Goal: Complete application form: Complete application form

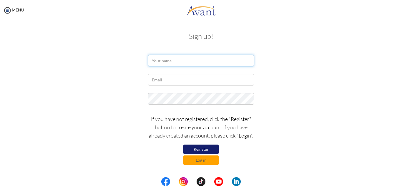
click at [156, 63] on input "text" at bounding box center [201, 61] width 106 height 12
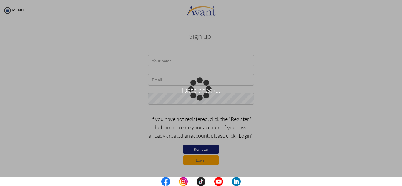
click at [197, 89] on div "Data check..." at bounding box center [201, 93] width 8 height 8
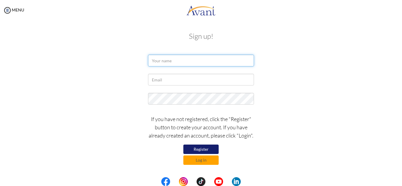
click at [167, 61] on input "text" at bounding box center [201, 61] width 106 height 12
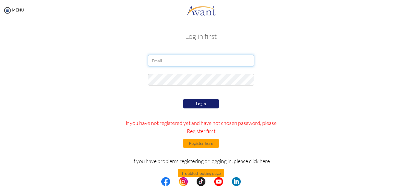
click at [163, 61] on input "email" at bounding box center [201, 61] width 106 height 12
click at [199, 144] on button "Register here" at bounding box center [200, 143] width 35 height 9
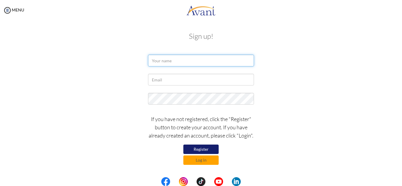
click at [164, 61] on input "text" at bounding box center [201, 61] width 106 height 12
type input "[PERSON_NAME]"
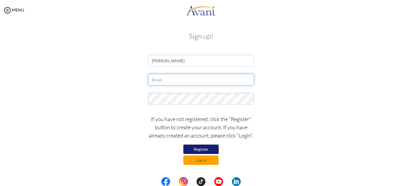
click at [161, 76] on input "text" at bounding box center [201, 80] width 106 height 12
type input "[EMAIL_ADDRESS][DOMAIN_NAME]"
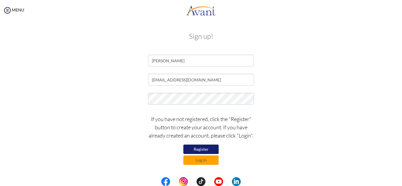
click at [207, 148] on button "Register" at bounding box center [200, 149] width 35 height 9
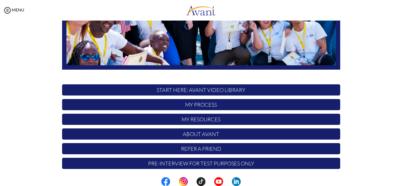
scroll to position [141, 0]
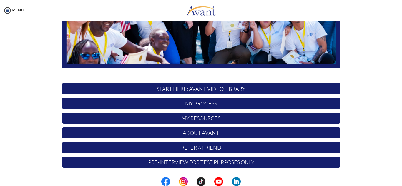
click at [197, 105] on p "My Process" at bounding box center [201, 103] width 278 height 11
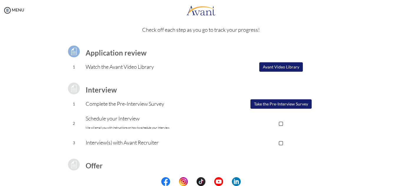
scroll to position [21, 0]
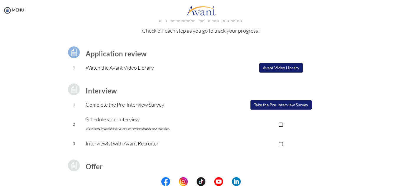
click at [264, 67] on button "Avant Video Library" at bounding box center [281, 67] width 44 height 9
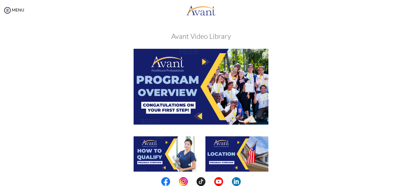
click at [201, 62] on img at bounding box center [201, 87] width 135 height 76
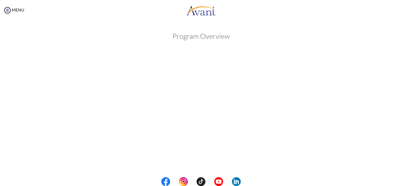
click at [274, 39] on body "Maintenance break. Please come back in 2 hours. MENU My Status What is the next…" at bounding box center [201, 93] width 402 height 186
click at [8, 8] on img at bounding box center [7, 10] width 9 height 9
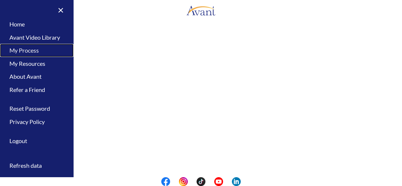
click at [33, 49] on link "My Process" at bounding box center [37, 50] width 74 height 13
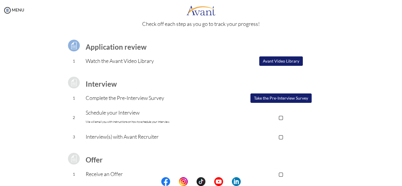
scroll to position [28, 0]
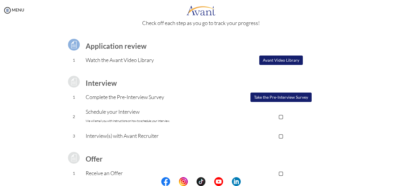
click at [278, 96] on button "Take the Pre-Interview Survey" at bounding box center [280, 97] width 61 height 9
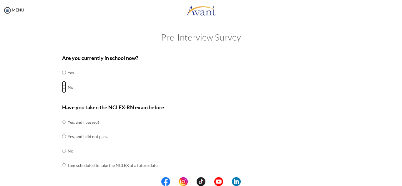
click at [62, 88] on input "radio" at bounding box center [64, 87] width 4 height 12
radio input "true"
click at [62, 151] on input "radio" at bounding box center [64, 151] width 4 height 12
radio input "true"
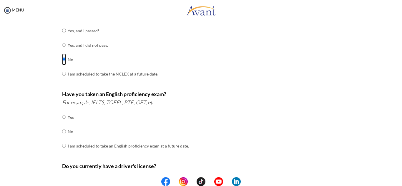
scroll to position [94, 0]
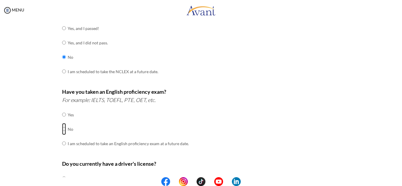
click at [62, 130] on input "radio" at bounding box center [64, 129] width 4 height 12
radio input "true"
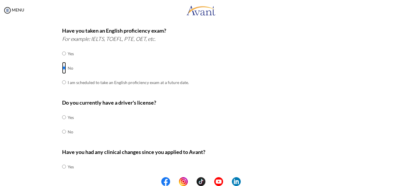
scroll to position [156, 0]
click at [62, 130] on input "radio" at bounding box center [64, 131] width 4 height 12
radio input "true"
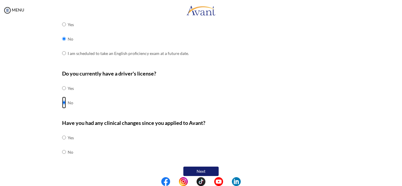
scroll to position [190, 0]
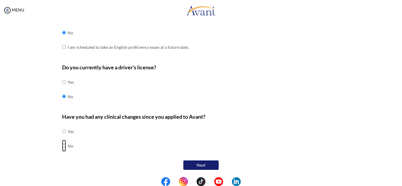
click at [62, 145] on input "radio" at bounding box center [64, 146] width 4 height 12
radio input "true"
click at [193, 162] on button "Next" at bounding box center [200, 165] width 35 height 9
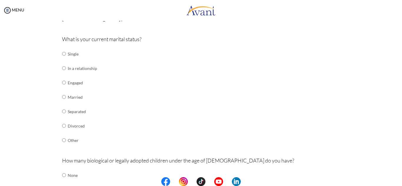
scroll to position [62, 0]
click at [63, 95] on input "radio" at bounding box center [64, 97] width 4 height 12
radio input "true"
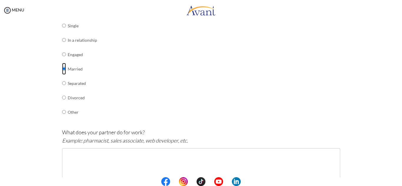
scroll to position [72, 0]
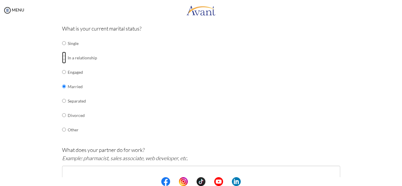
click at [62, 56] on input "radio" at bounding box center [64, 58] width 4 height 12
radio input "true"
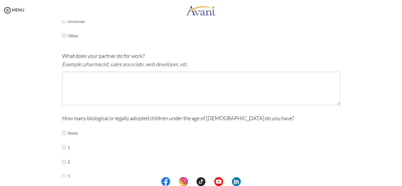
scroll to position [168, 0]
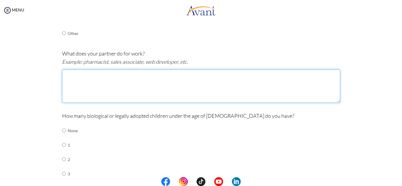
click at [69, 77] on textarea at bounding box center [201, 86] width 278 height 34
type textarea "Bussiness"
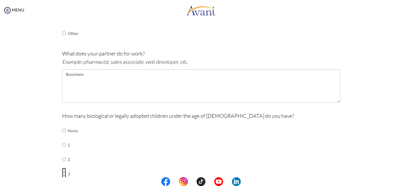
click at [62, 173] on input "radio" at bounding box center [64, 174] width 4 height 12
radio input "true"
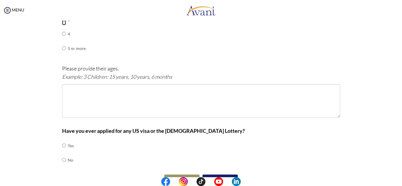
scroll to position [328, 0]
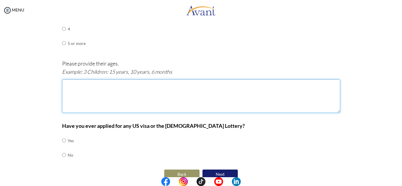
click at [104, 96] on textarea at bounding box center [201, 96] width 278 height 34
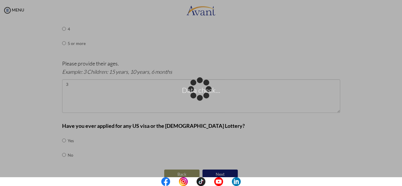
click at [79, 88] on p "Data check..." at bounding box center [201, 93] width 402 height 14
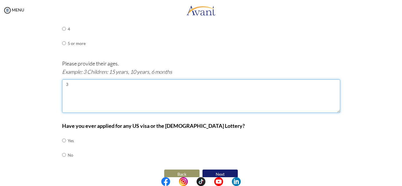
click at [71, 84] on textarea "3" at bounding box center [201, 96] width 278 height 34
type textarea "3 children:7years,2years,1year"
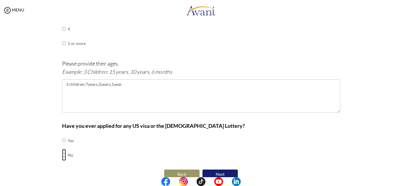
click at [62, 156] on input "radio" at bounding box center [64, 155] width 4 height 12
radio input "true"
click at [229, 173] on button "Next" at bounding box center [219, 174] width 35 height 9
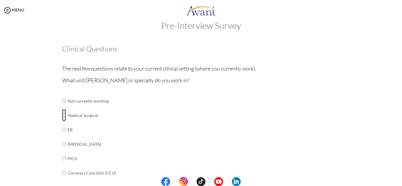
click at [62, 115] on input "radio" at bounding box center [64, 115] width 4 height 12
radio input "true"
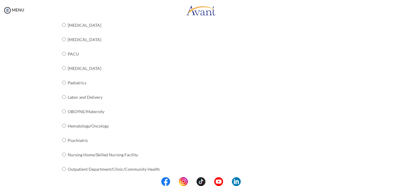
scroll to position [241, 0]
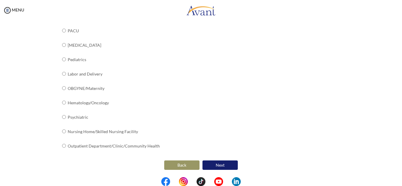
click at [212, 164] on button "Next" at bounding box center [219, 165] width 35 height 9
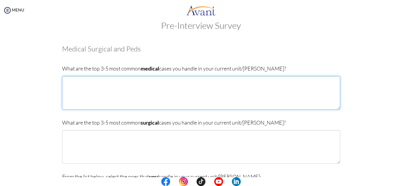
click at [71, 86] on textarea at bounding box center [201, 93] width 278 height 34
type textarea "d"
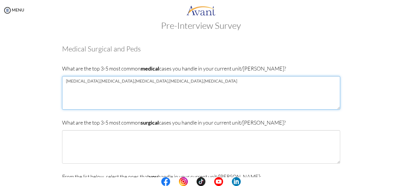
type textarea "Diabetes,hypertension,asthma,pneumonia,gastroenteritis"
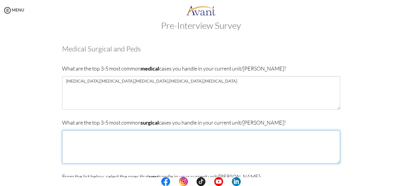
click at [90, 134] on textarea at bounding box center [201, 147] width 278 height 34
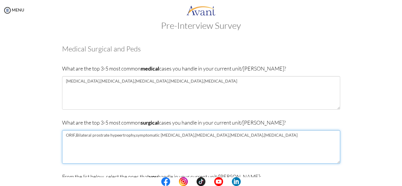
click at [73, 134] on textarea "ORIF,Bilateral prostrate hypeertrophy,symptomatic fibroids,fractures,head injur…" at bounding box center [201, 147] width 278 height 34
click at [74, 135] on textarea "ORIF,Bilateral prostrate hypeertrophy,symptomatic fibroids,fractures,head injur…" at bounding box center [201, 147] width 278 height 34
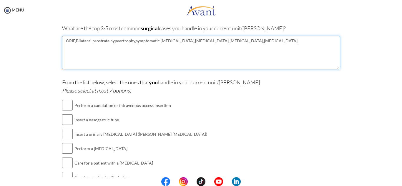
scroll to position [125, 0]
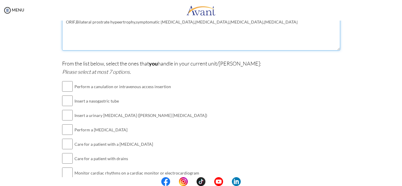
type textarea "ORIF,Bilateral prostrate hypeertrophy,symptomatic fibroids,fractures,head injur…"
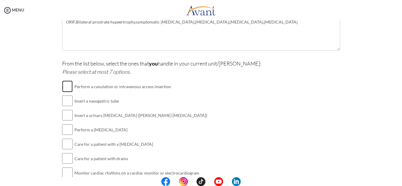
click at [66, 86] on input "checkbox" at bounding box center [67, 87] width 11 height 12
checkbox input "true"
click at [66, 99] on input "checkbox" at bounding box center [67, 101] width 11 height 12
checkbox input "true"
click at [65, 116] on input "checkbox" at bounding box center [67, 115] width 11 height 12
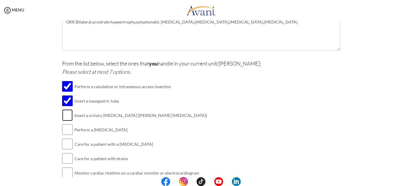
checkbox input "true"
click at [65, 130] on input "checkbox" at bounding box center [67, 130] width 11 height 12
checkbox input "true"
click at [64, 144] on input "checkbox" at bounding box center [67, 144] width 11 height 12
checkbox input "true"
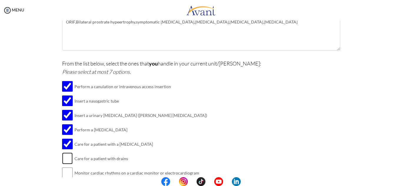
click at [66, 160] on input "checkbox" at bounding box center [67, 159] width 11 height 12
checkbox input "true"
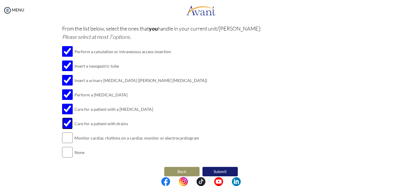
scroll to position [167, 0]
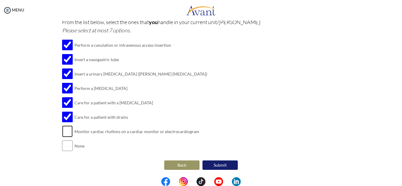
click at [66, 131] on input "checkbox" at bounding box center [67, 132] width 11 height 12
checkbox input "true"
click at [215, 164] on button "Submit" at bounding box center [219, 165] width 35 height 9
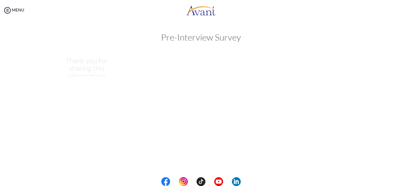
scroll to position [0, 0]
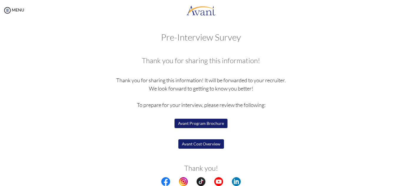
click at [193, 126] on button "Avant Program Brochure" at bounding box center [200, 123] width 53 height 9
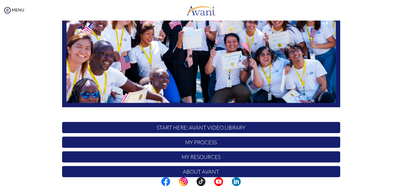
scroll to position [102, 0]
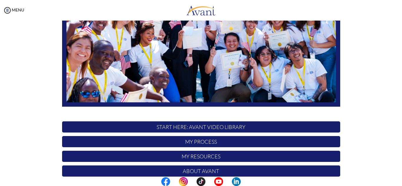
click at [220, 138] on p "My Process" at bounding box center [201, 141] width 278 height 11
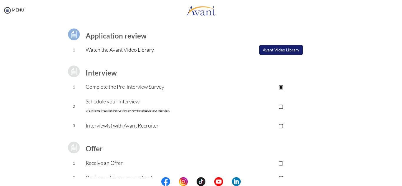
scroll to position [34, 0]
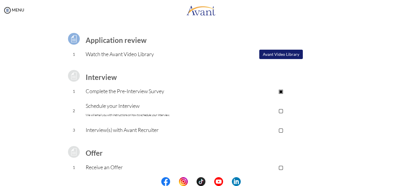
click at [281, 111] on p "▢" at bounding box center [281, 110] width 118 height 8
click at [281, 111] on p "▣" at bounding box center [281, 110] width 118 height 8
click at [281, 111] on p "▢" at bounding box center [281, 110] width 118 height 8
click at [280, 128] on p "▢" at bounding box center [281, 130] width 118 height 8
click at [178, 112] on p "Schedule your Interview We will email you with instructions on how to schedule …" at bounding box center [154, 111] width 136 height 18
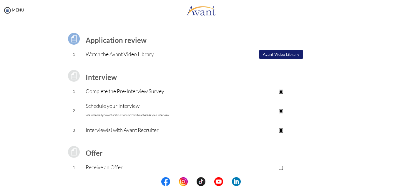
click at [279, 109] on p "▣" at bounding box center [281, 110] width 118 height 8
click at [281, 130] on p "▣" at bounding box center [281, 130] width 118 height 8
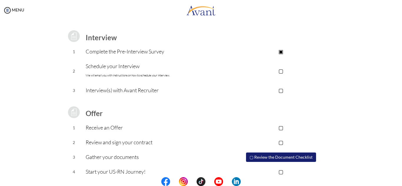
scroll to position [81, 0]
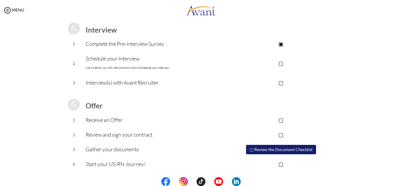
click at [285, 149] on button "▢ Review the Document Checklist" at bounding box center [281, 149] width 70 height 9
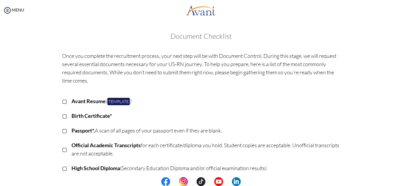
click at [118, 102] on link "Template" at bounding box center [118, 102] width 23 height 8
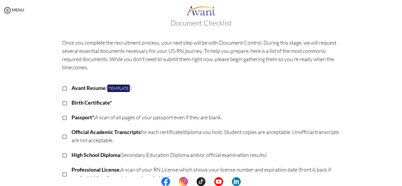
scroll to position [0, 0]
